Goal: Communication & Community: Answer question/provide support

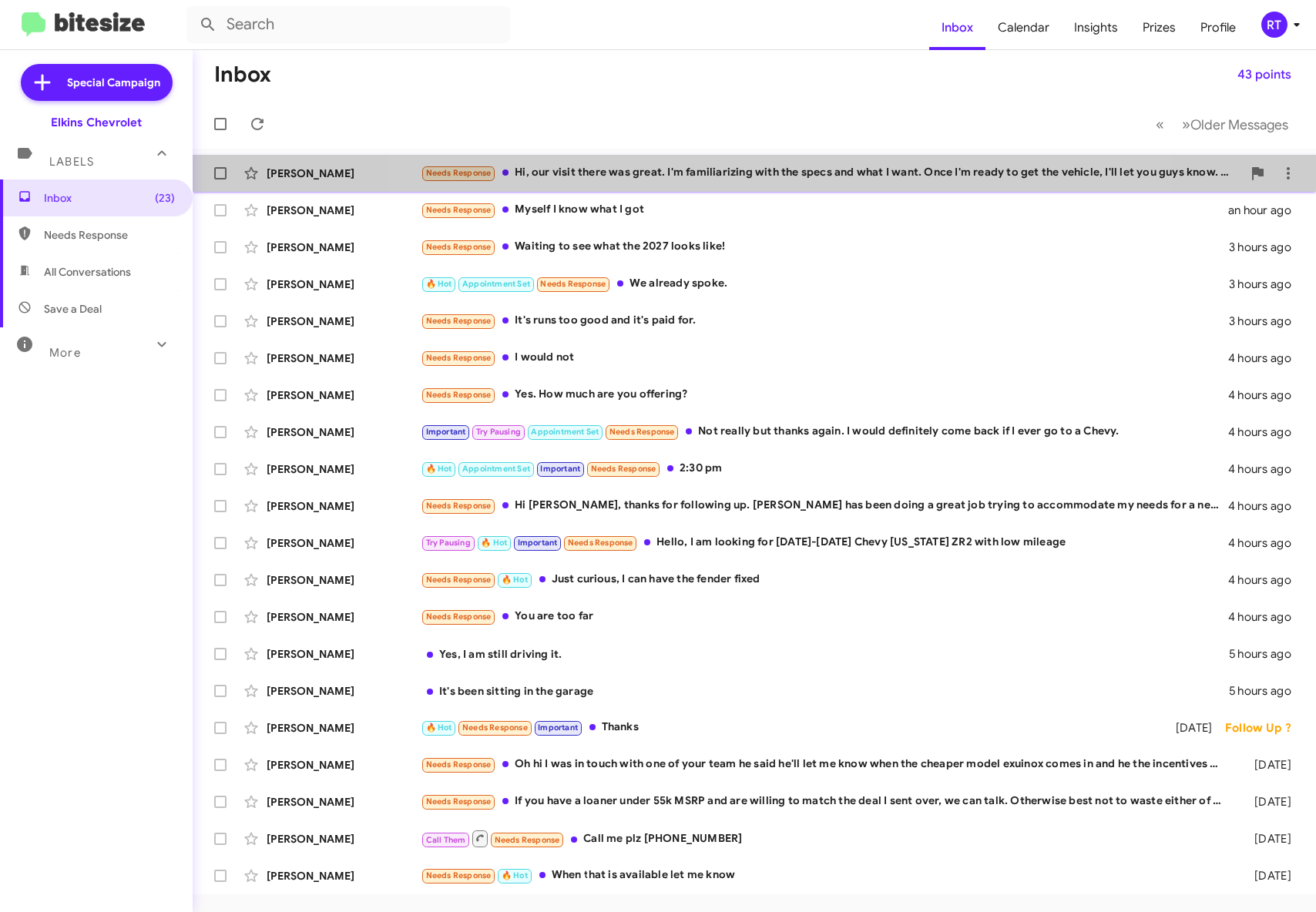
click at [774, 169] on div "Needs Response Hi, our visit there was great. I'm familiarizing with the specs …" at bounding box center [830, 172] width 821 height 18
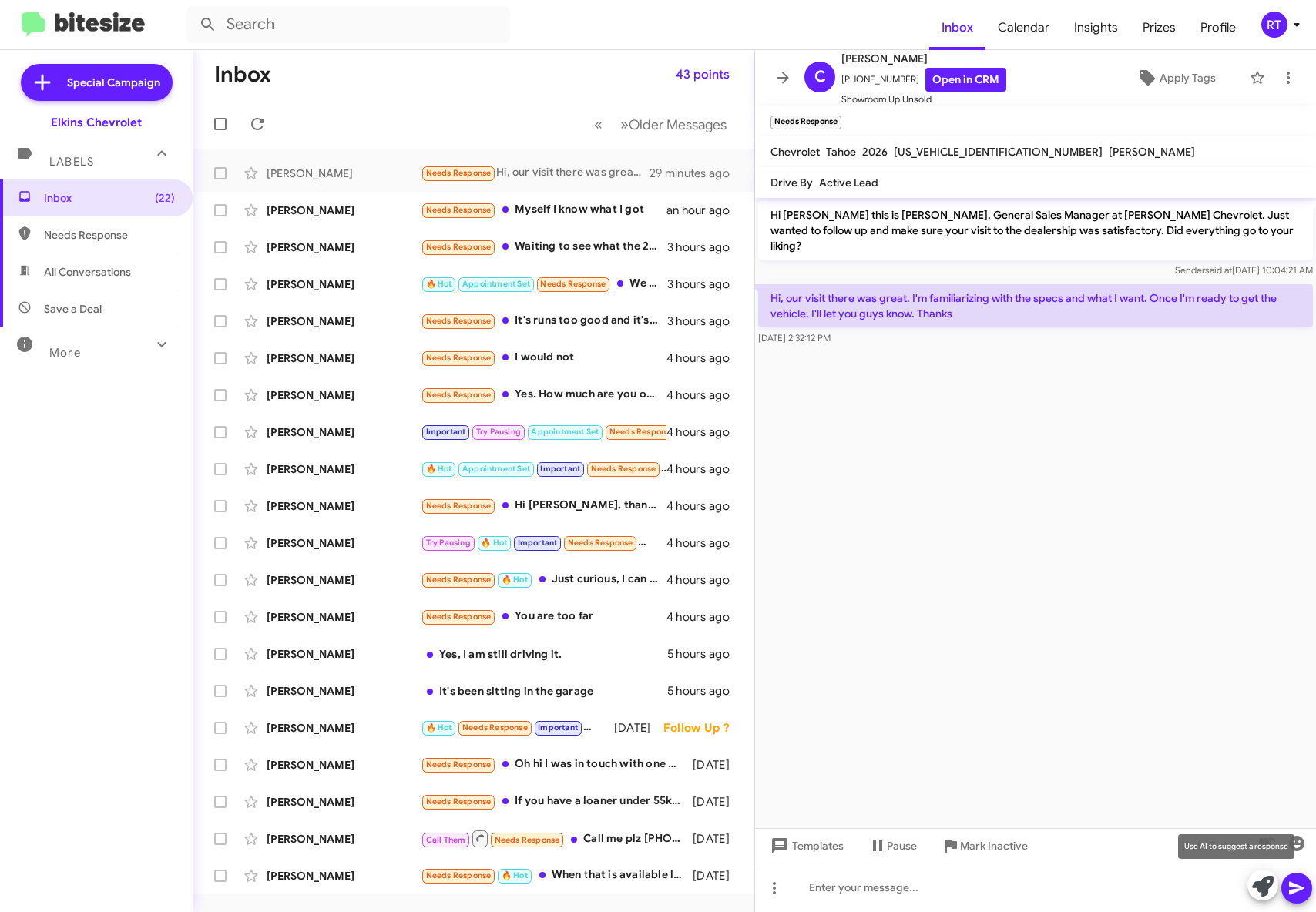
click at [1256, 884] on icon at bounding box center [1263, 886] width 21 height 21
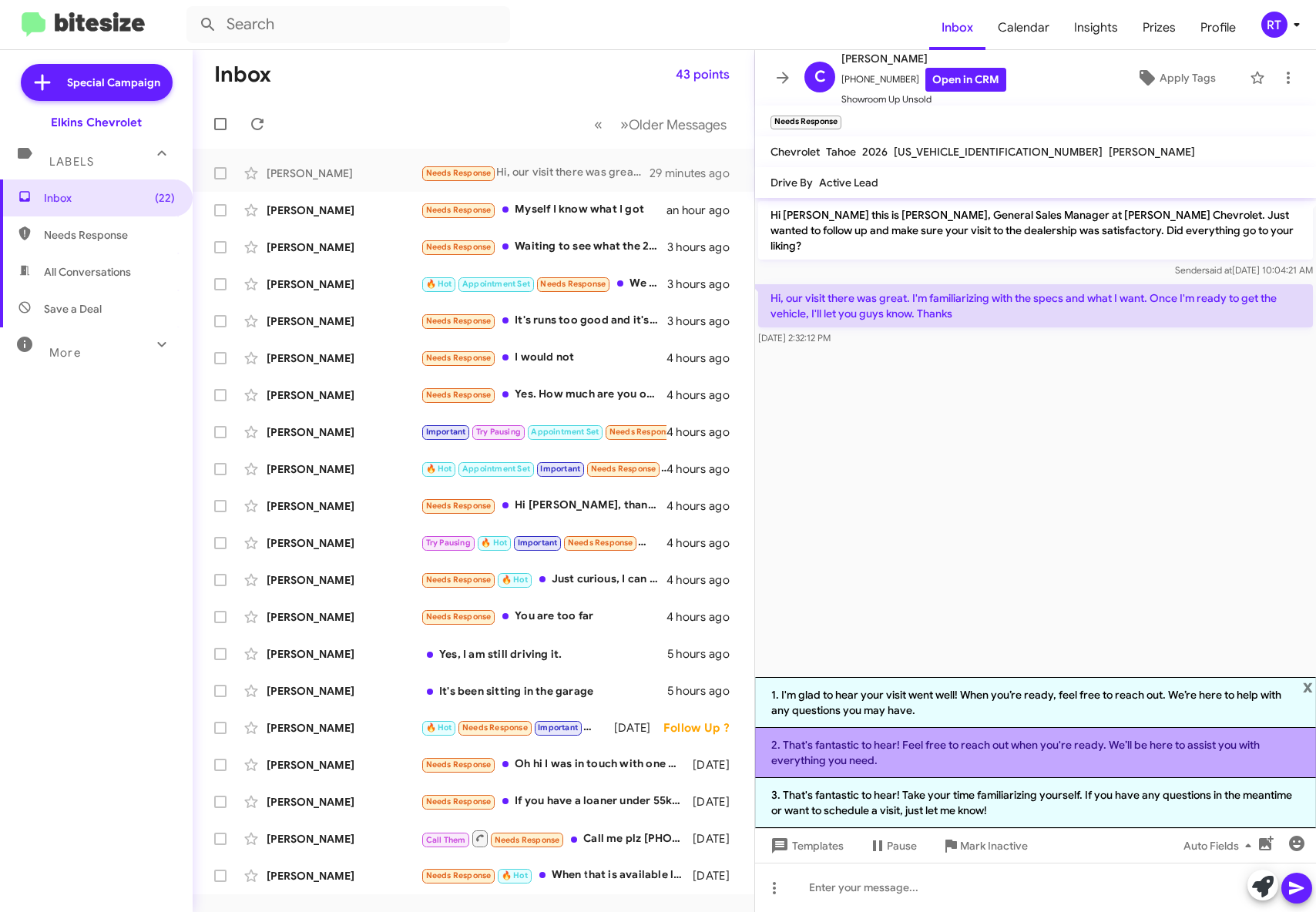
click at [1085, 749] on li "2. That's fantastic to hear! Feel free to reach out when you're ready. We’ll be…" at bounding box center [1035, 753] width 561 height 50
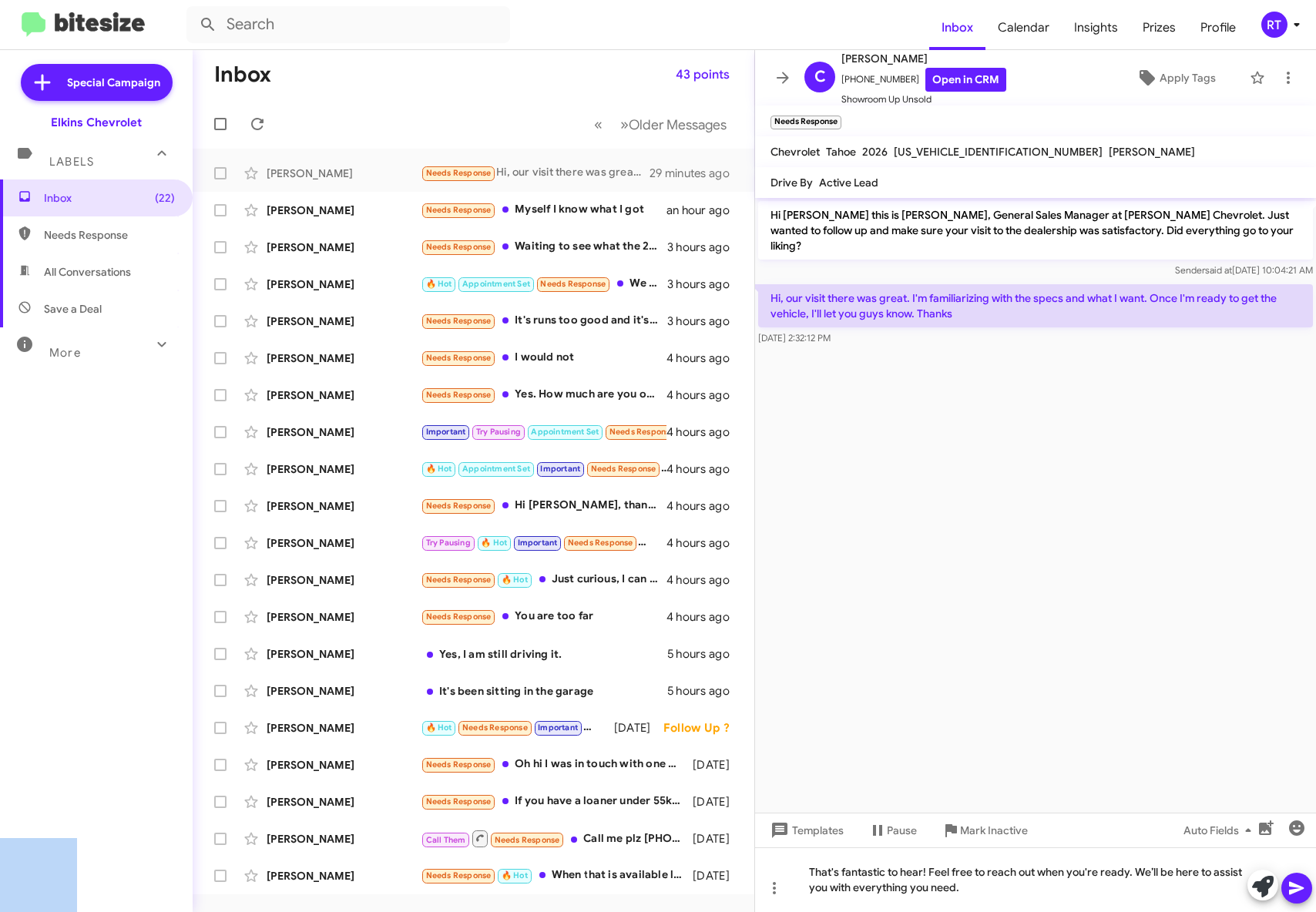
click at [1297, 890] on body "Inbox Calendar Insights Prizes Profile RT Special Campaign [PERSON_NAME] Chevro…" at bounding box center [658, 456] width 1316 height 912
click at [1294, 892] on icon at bounding box center [1296, 889] width 15 height 13
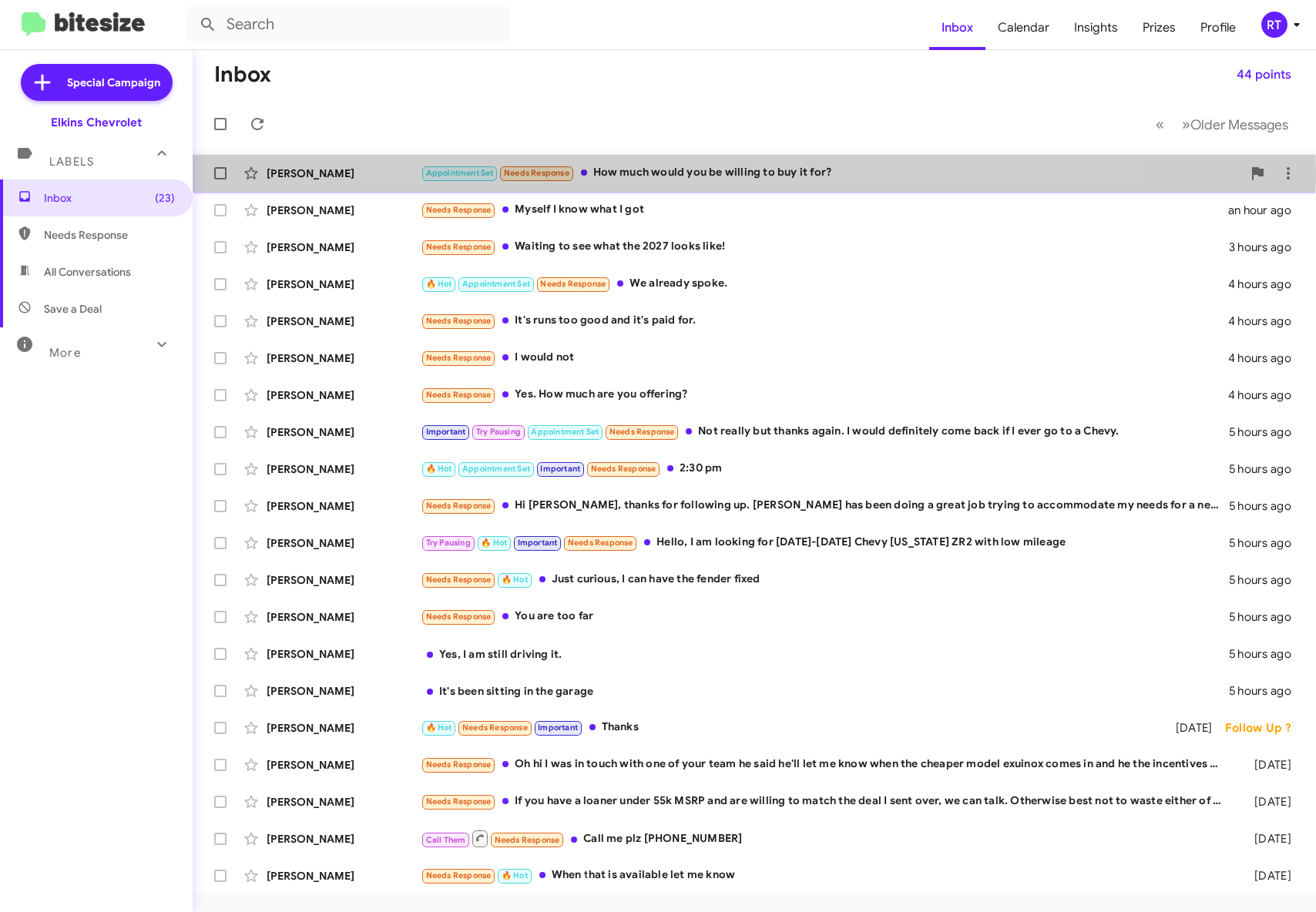
click at [740, 171] on div "Appointment Set Needs Response How much would you be willing to buy it for?" at bounding box center [830, 172] width 821 height 18
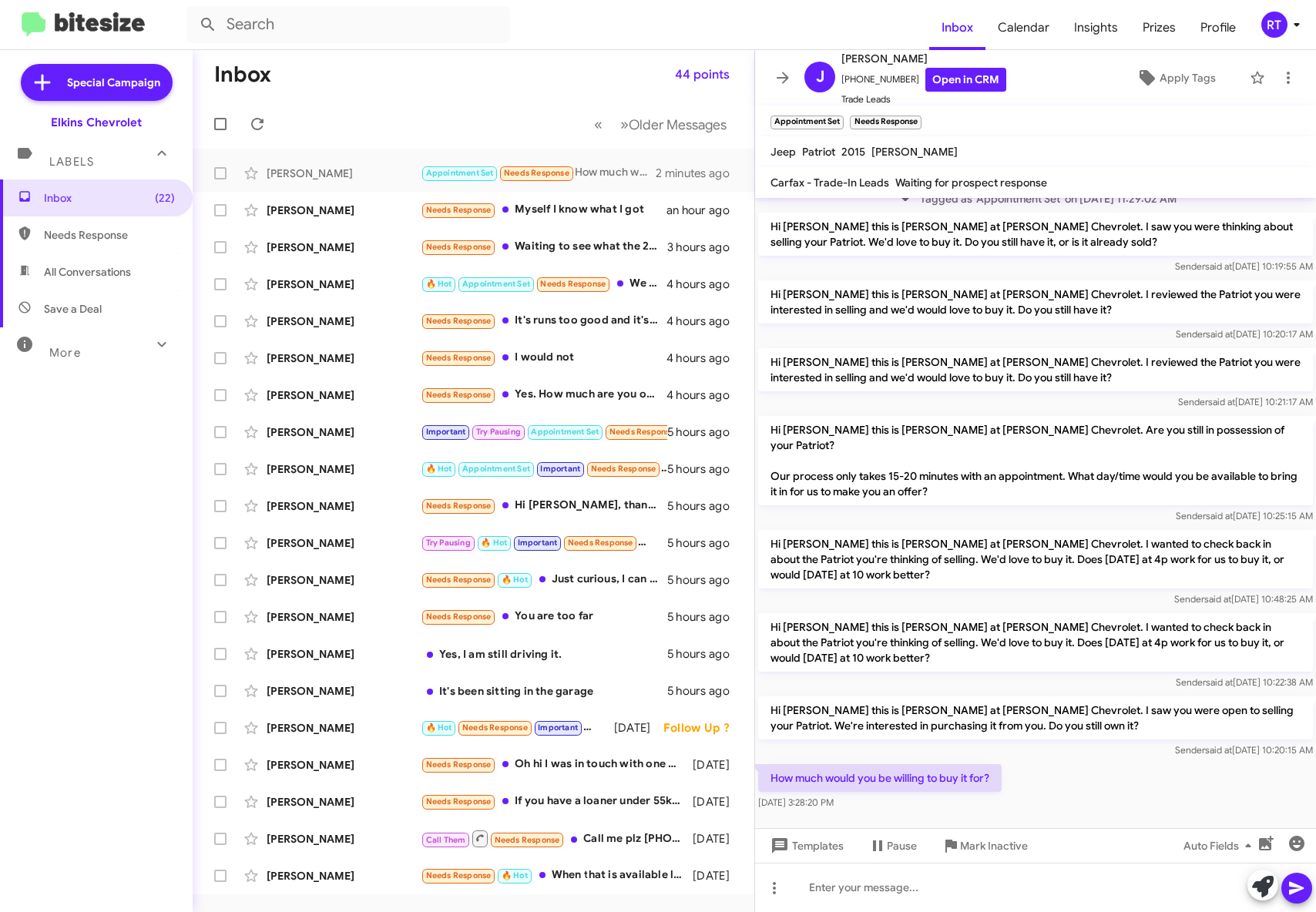
scroll to position [131, 0]
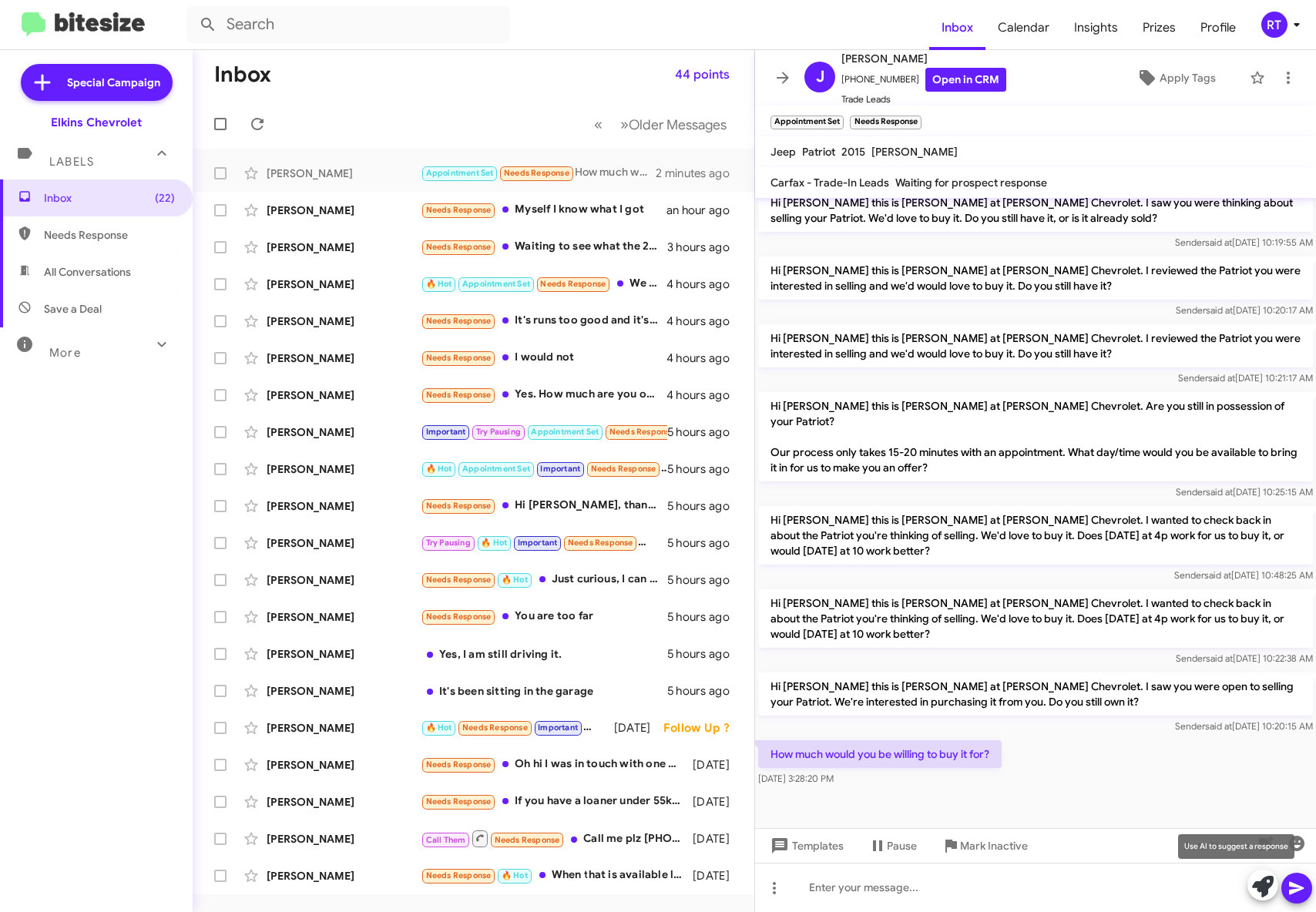
click at [1259, 887] on icon at bounding box center [1263, 886] width 21 height 21
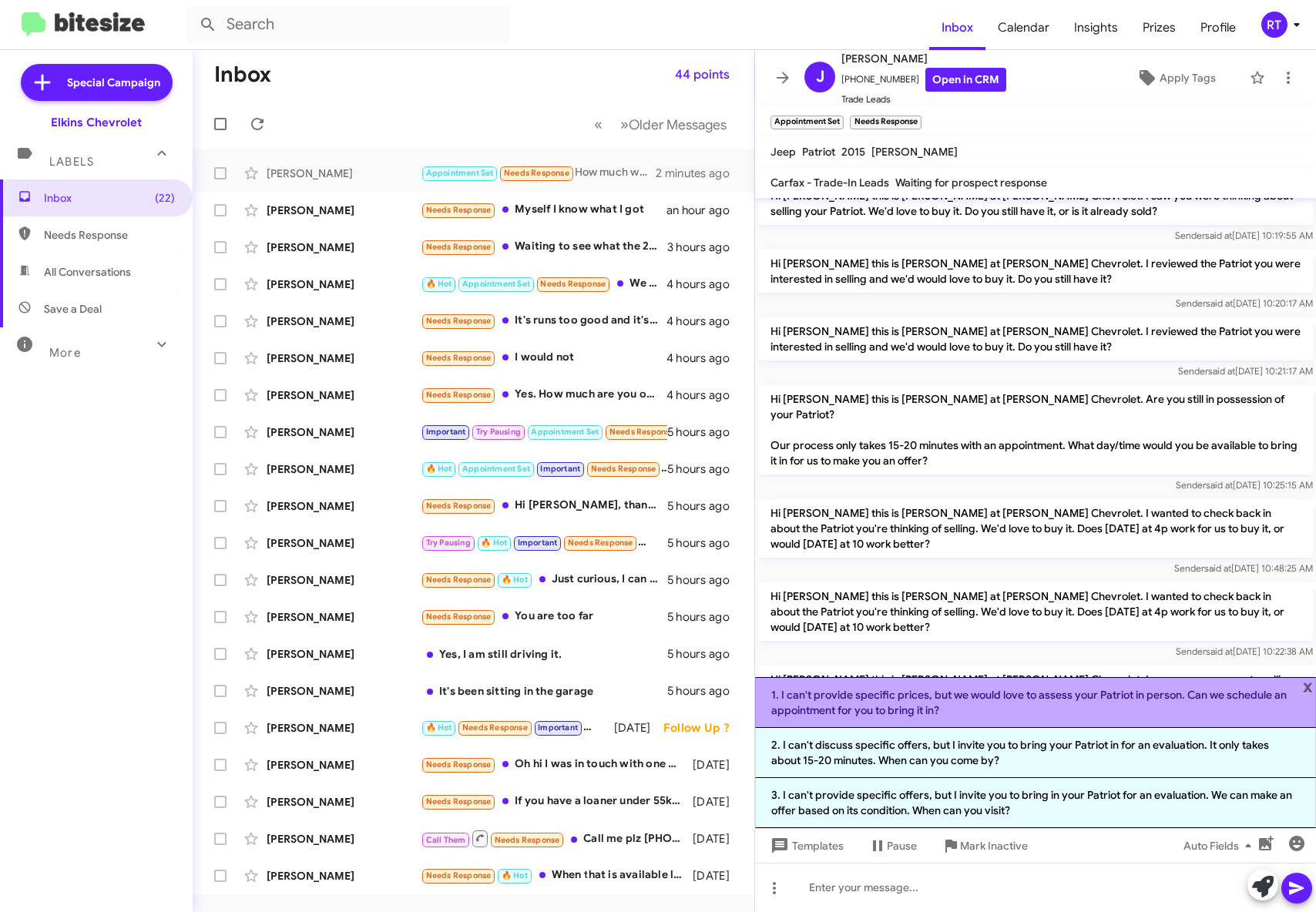
click at [1060, 697] on li "1. I can't provide specific prices, but we would love to assess your Patriot in…" at bounding box center [1035, 702] width 561 height 51
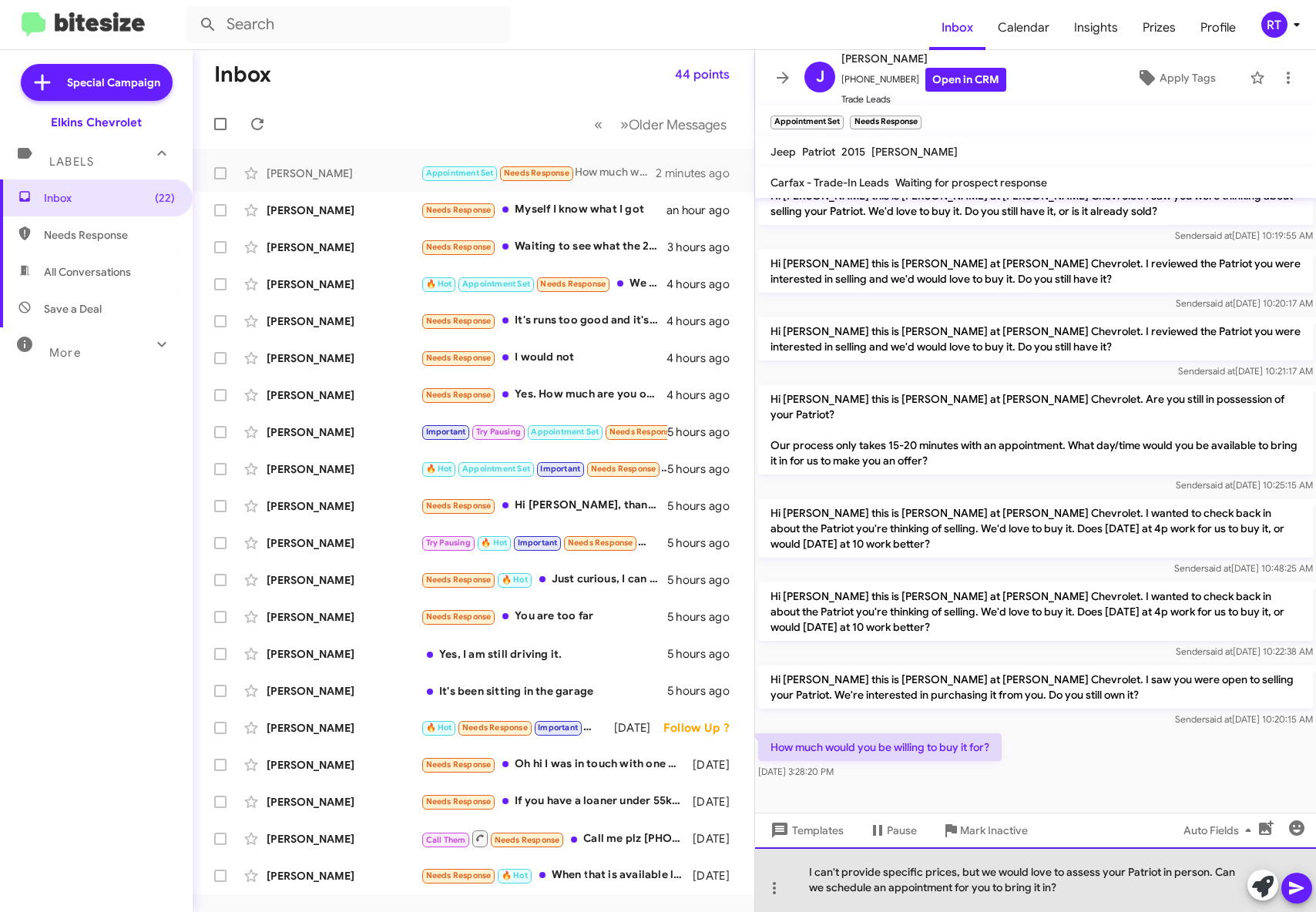
click at [983, 873] on div "I can't provide specific prices, but we would love to assess your Patriot in pe…" at bounding box center [1035, 879] width 561 height 64
click at [987, 872] on div "I can't provide specific prices, but we would love to assess your Patriot in pe…" at bounding box center [1035, 879] width 561 height 64
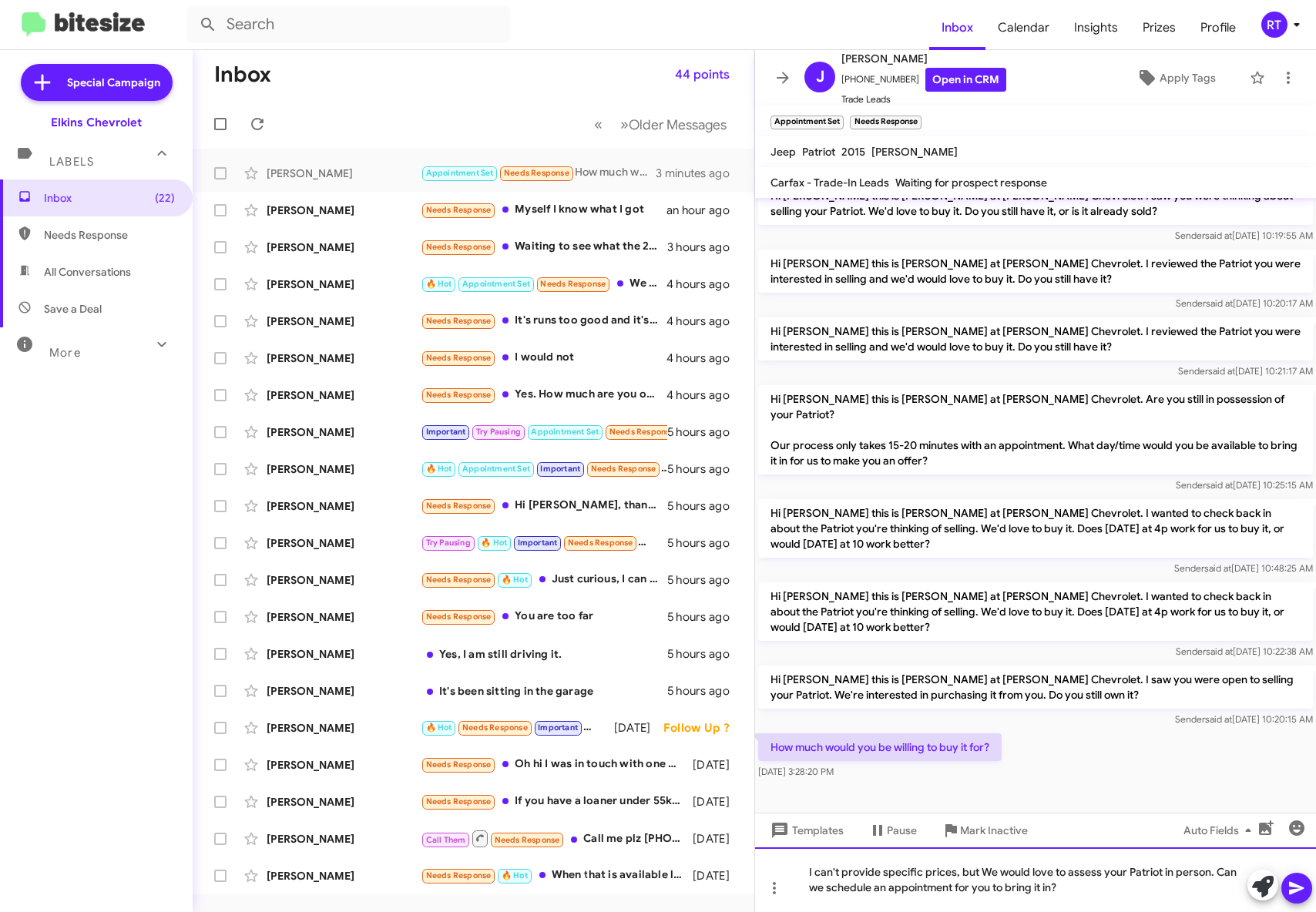
click at [978, 872] on div "I can't provide specific prices, but We would love to assess your Patriot in pe…" at bounding box center [1035, 879] width 561 height 64
click at [1300, 884] on icon at bounding box center [1297, 888] width 19 height 19
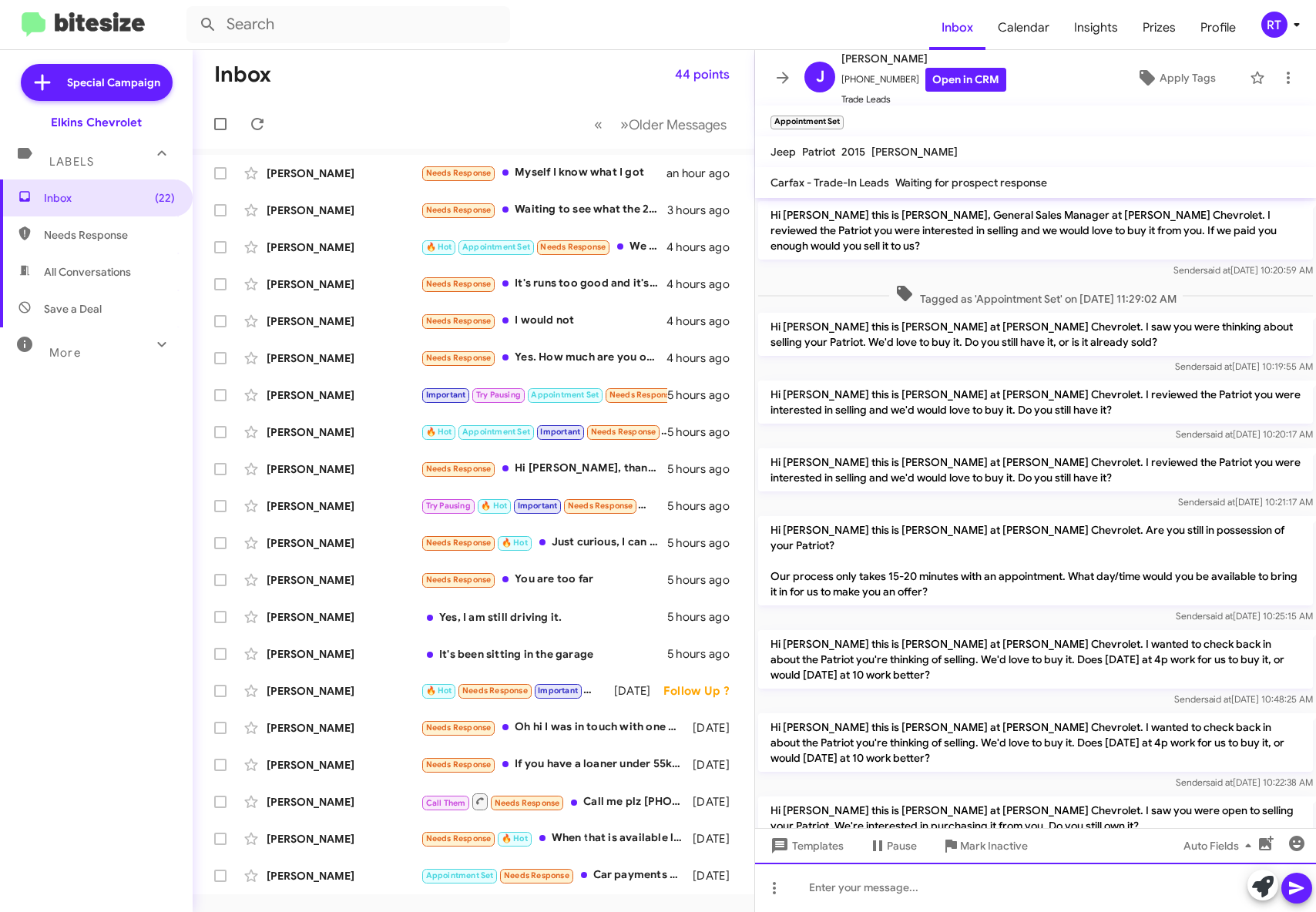
scroll to position [189, 0]
